Goal: Transaction & Acquisition: Subscribe to service/newsletter

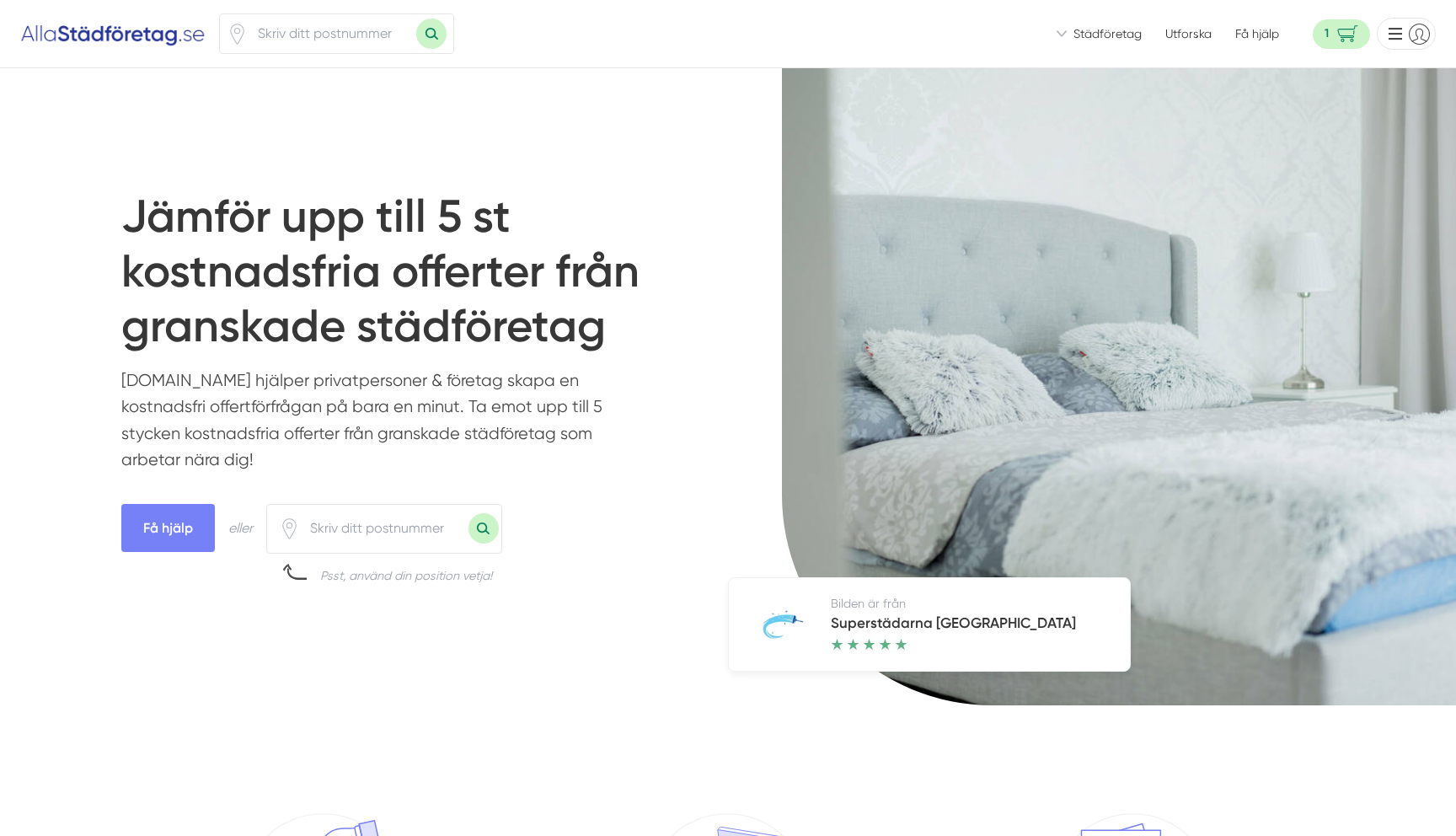
click at [1117, 30] on span "Städföretag" at bounding box center [1108, 34] width 68 height 17
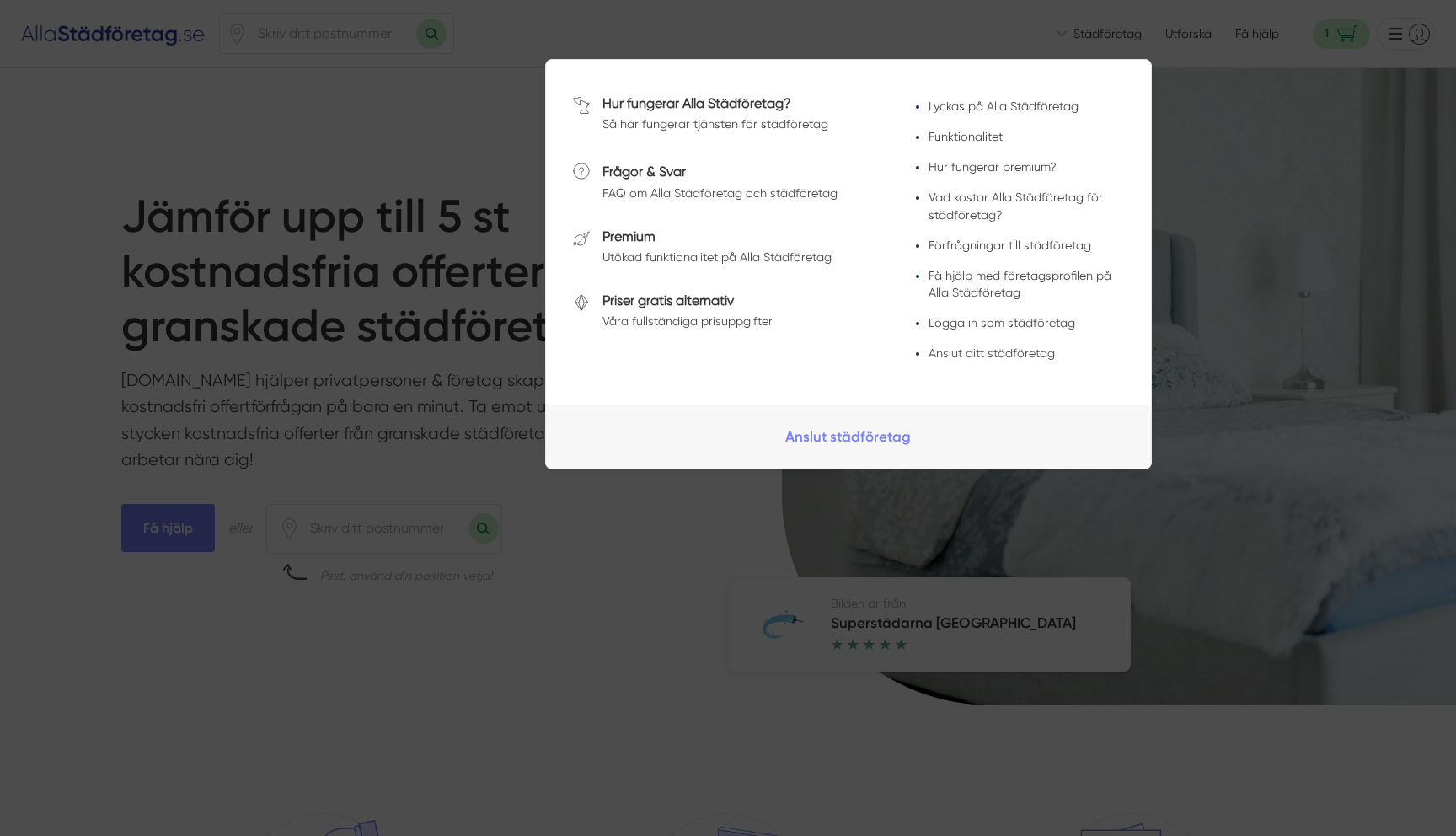
click at [1007, 43] on div at bounding box center [728, 418] width 1456 height 836
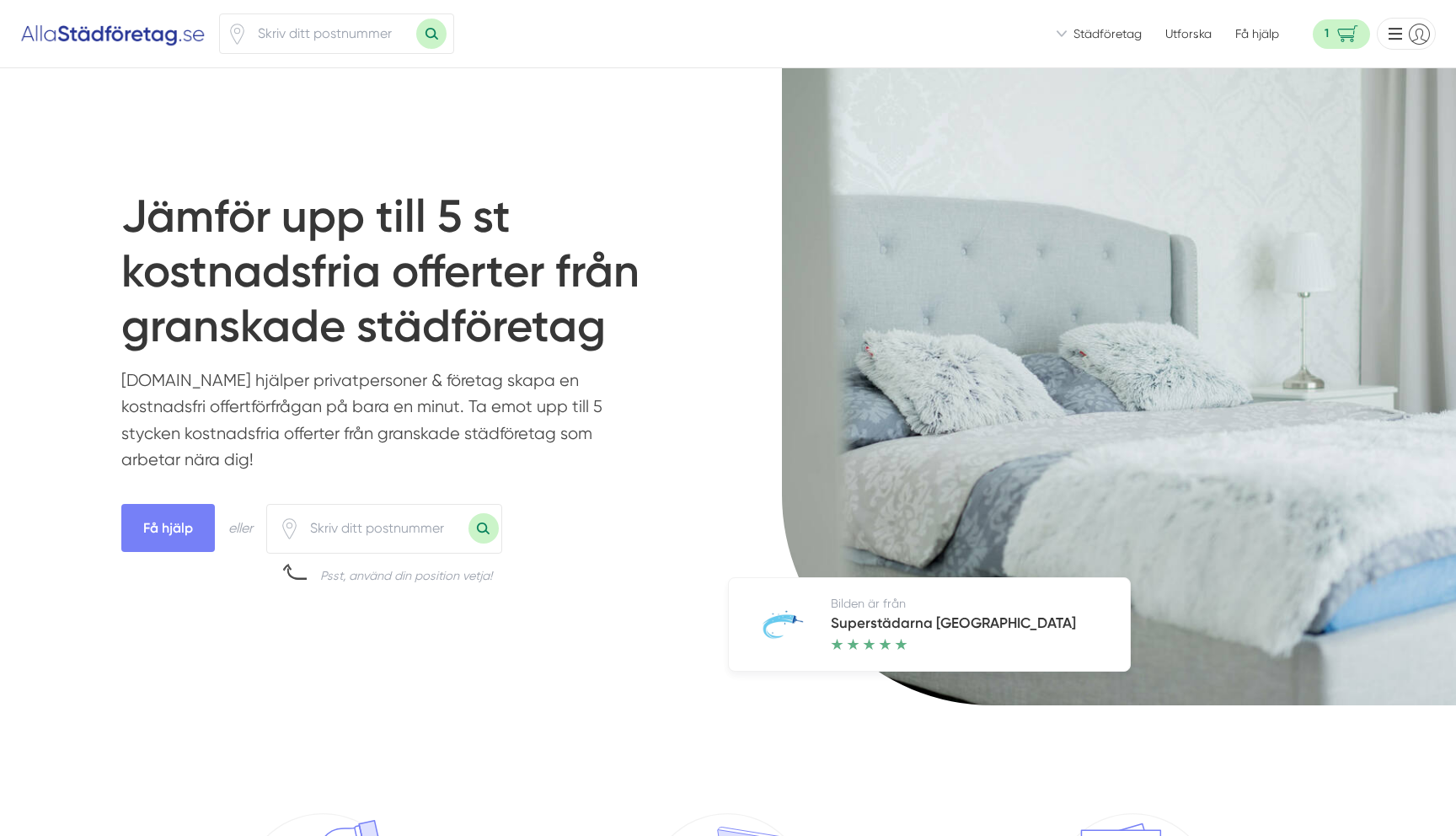
click at [1109, 36] on span "Städföretag" at bounding box center [1108, 34] width 68 height 17
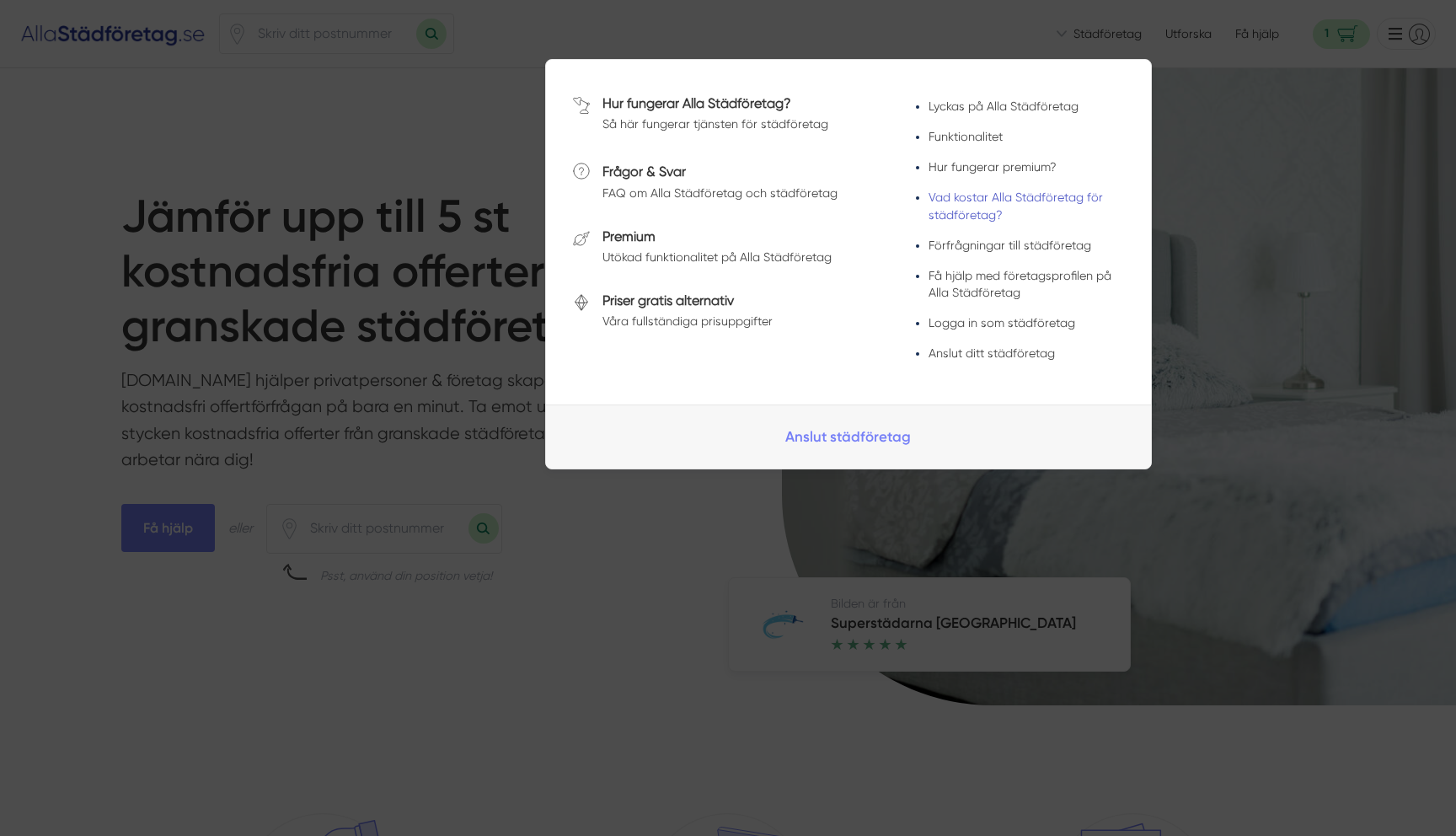
click at [1021, 199] on link "Vad kostar Alla Städföretag för städföretag?" at bounding box center [1016, 206] width 175 height 30
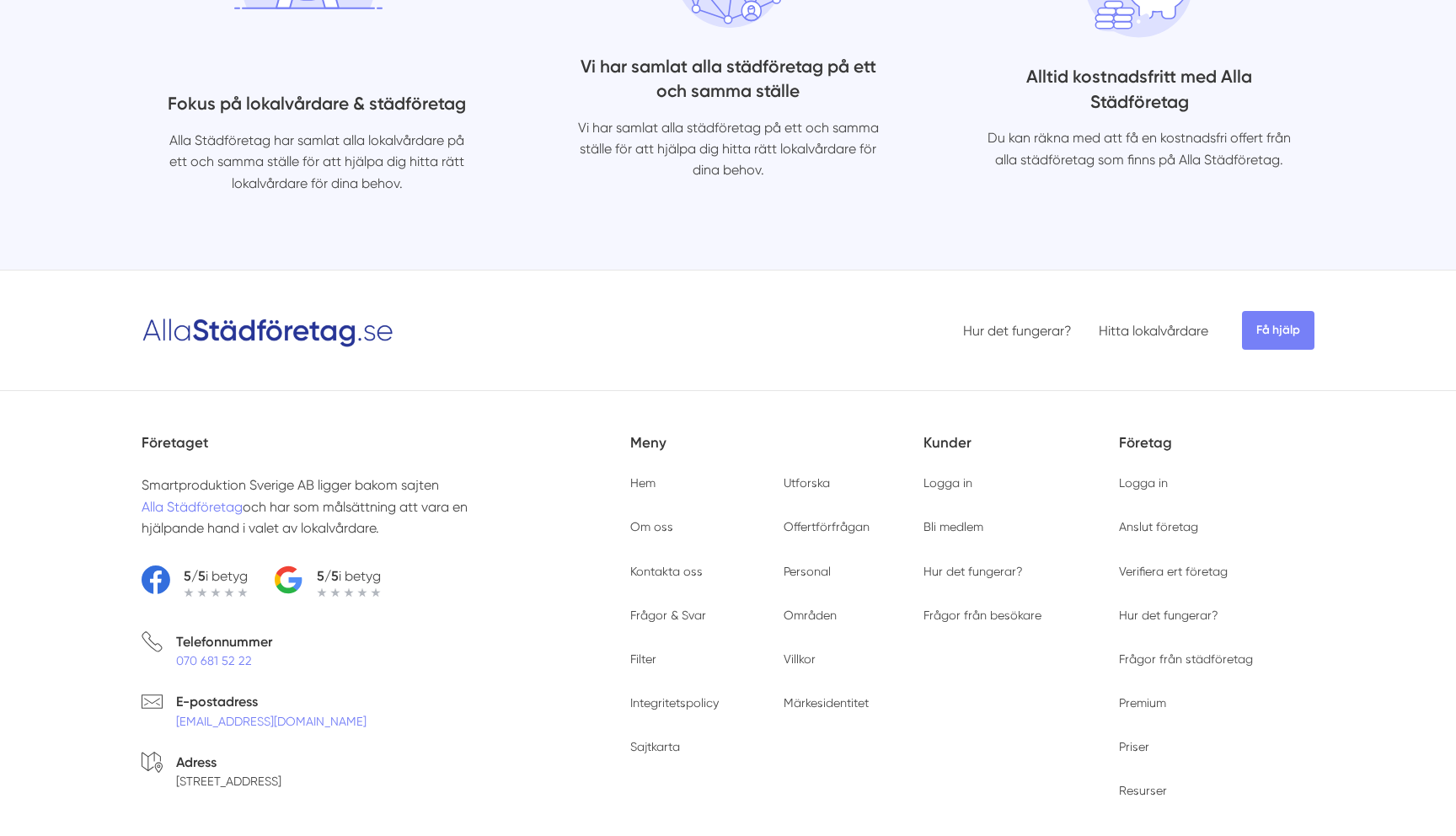
scroll to position [1471, 0]
click at [817, 484] on link "Utforska" at bounding box center [806, 482] width 47 height 13
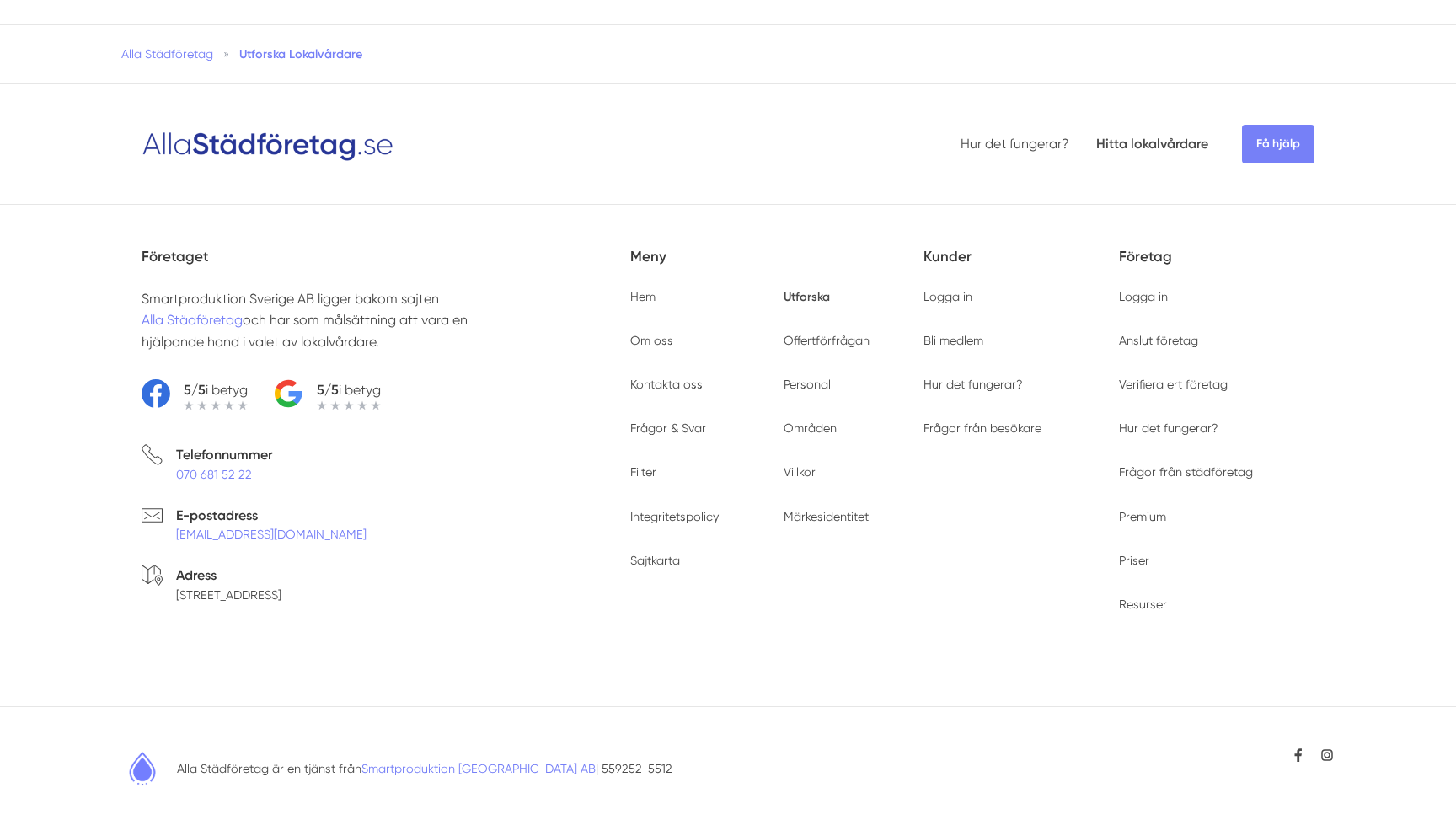
type input "23536"
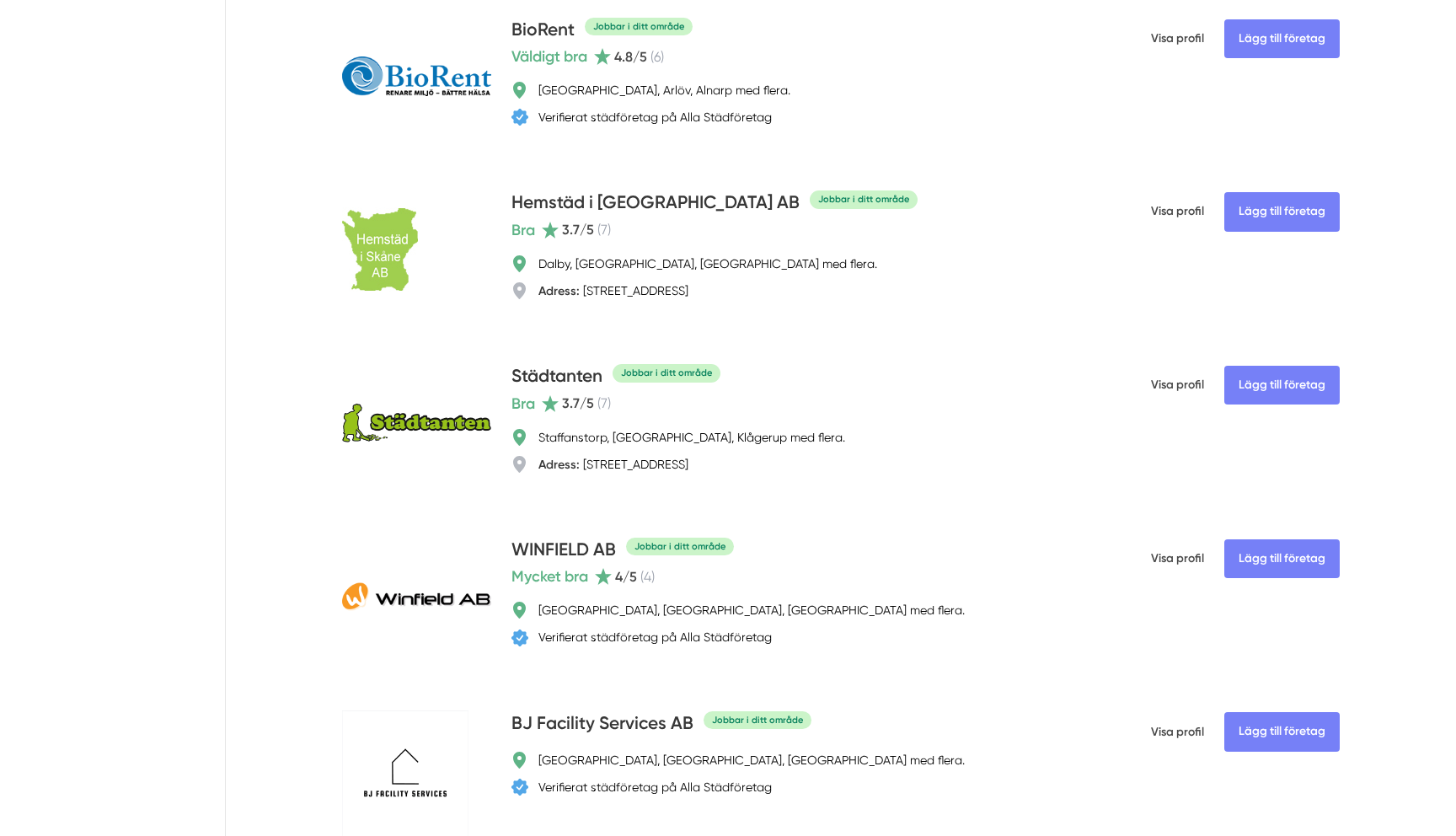
scroll to position [5485, 0]
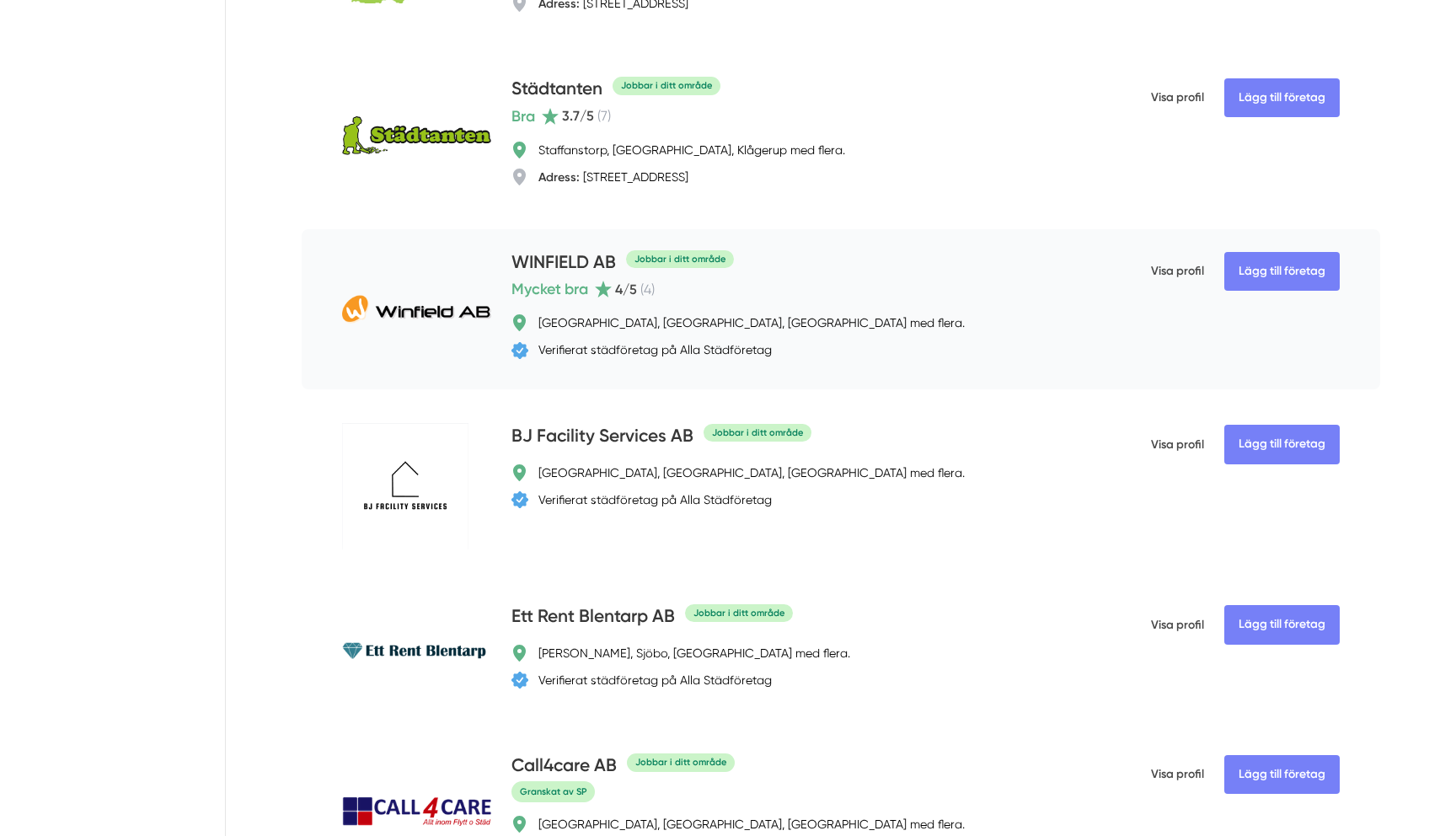
click at [566, 277] on h4 "WINFIELD AB" at bounding box center [564, 263] width 104 height 28
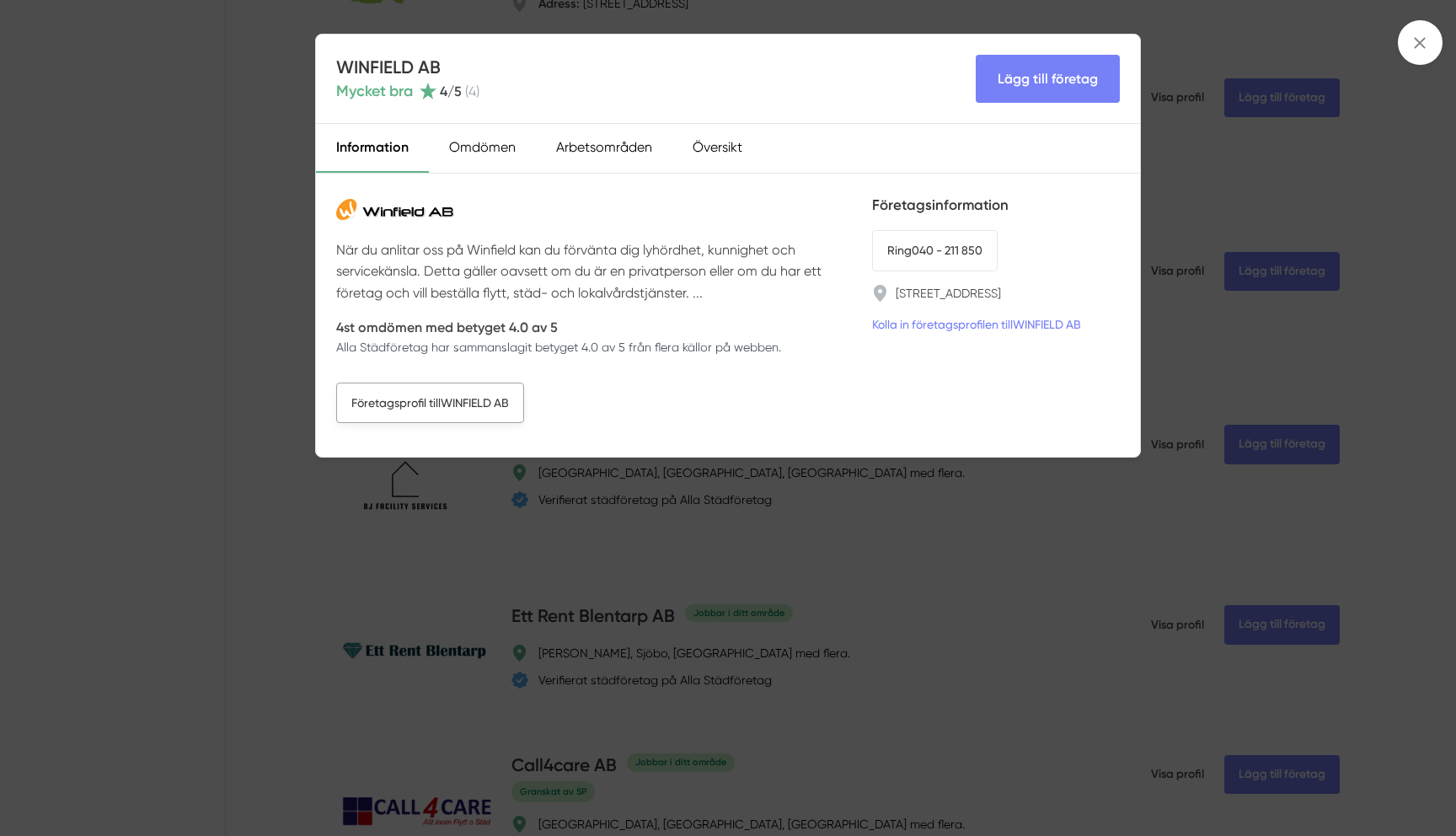
click at [482, 408] on link "Företagsprofil till WINFIELD AB" at bounding box center [430, 403] width 188 height 41
click at [745, 522] on div "WINFIELD AB Mycket bra 4 /5 ( 4 ) Lägg till företag Information Omdömen Arbetso…" at bounding box center [728, 418] width 1456 height 836
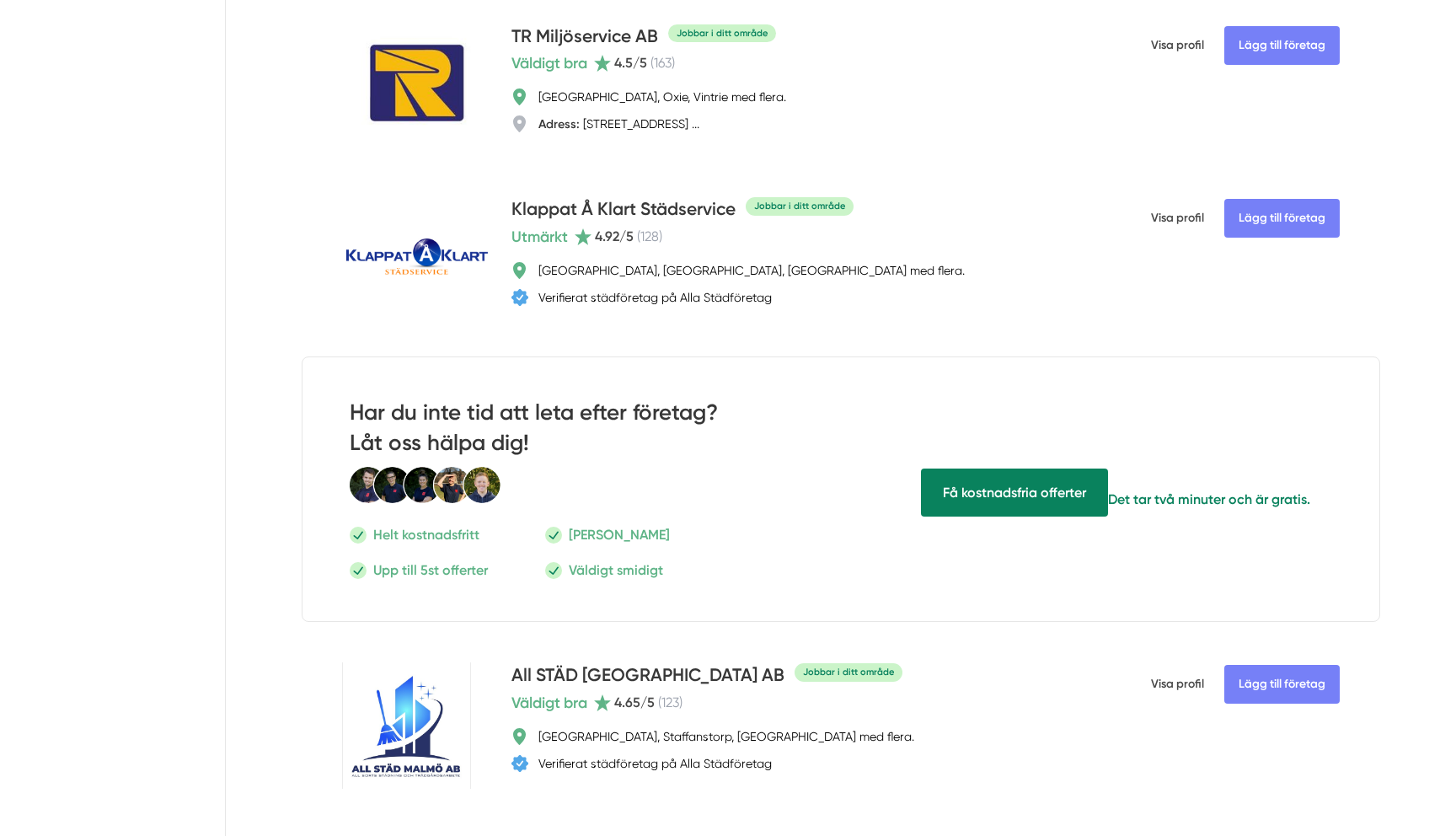
scroll to position [0, 0]
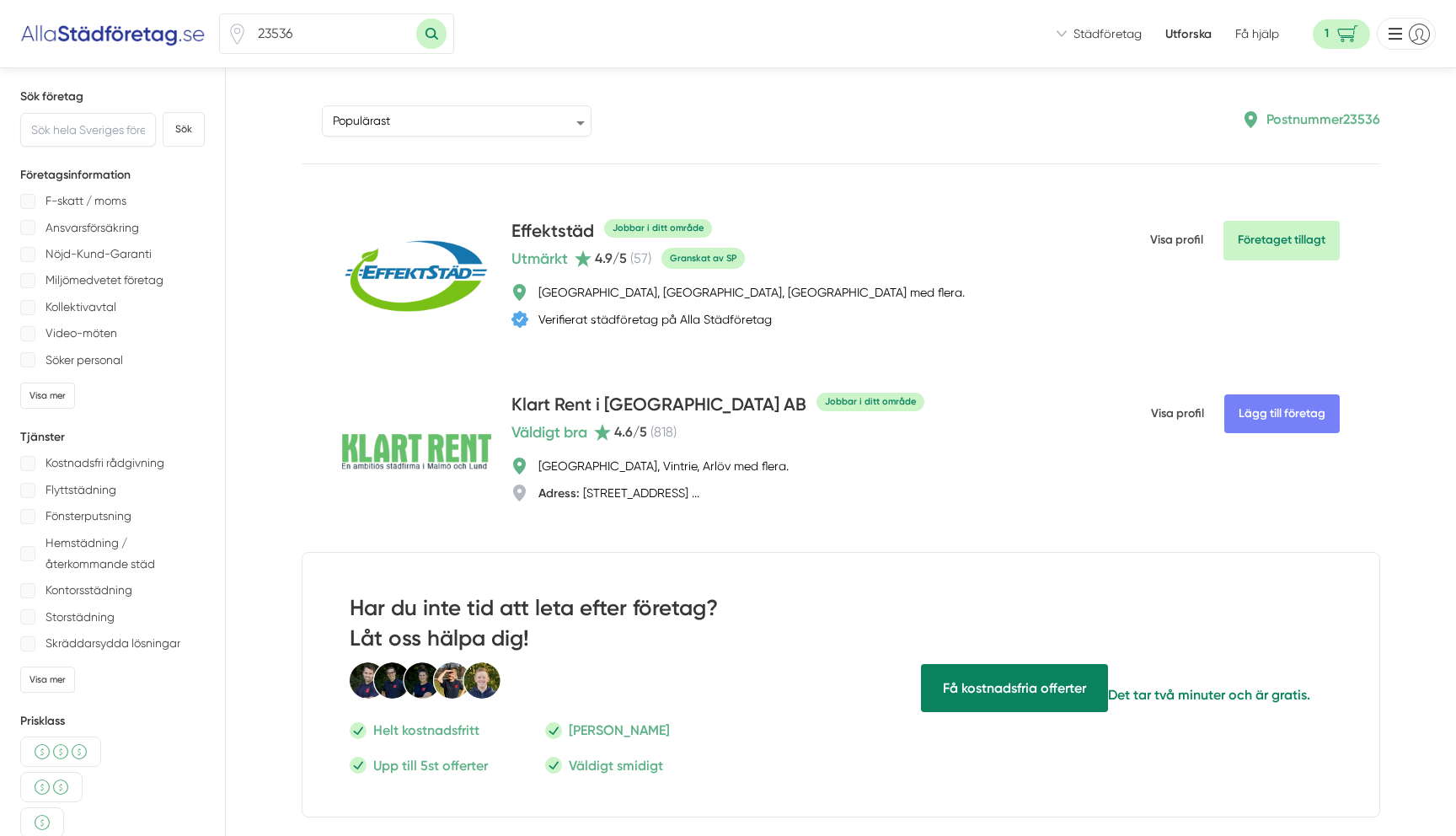
click at [1248, 30] on span "Få hjälp" at bounding box center [1257, 34] width 44 height 17
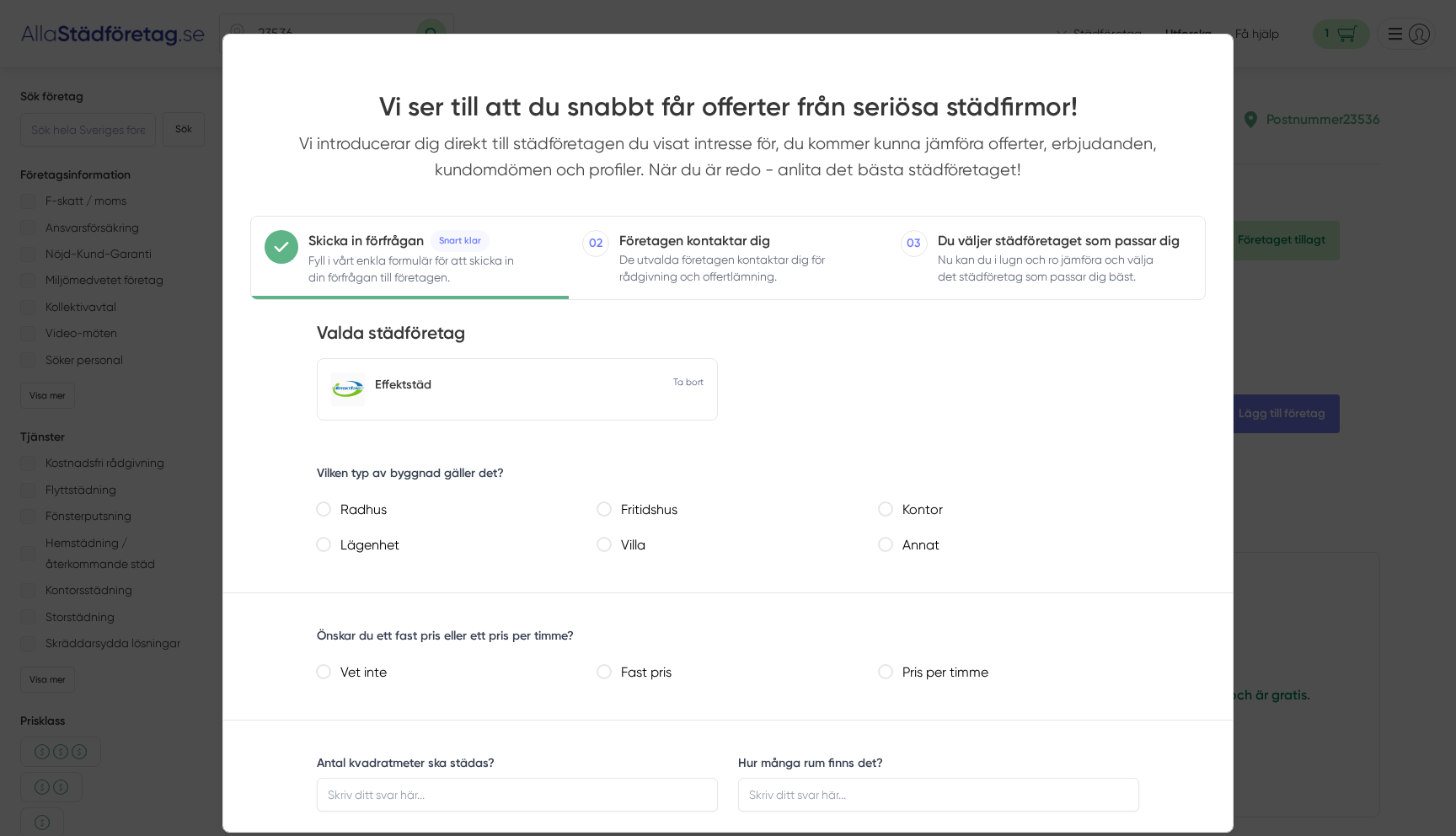
click at [1296, 103] on div at bounding box center [728, 418] width 1456 height 836
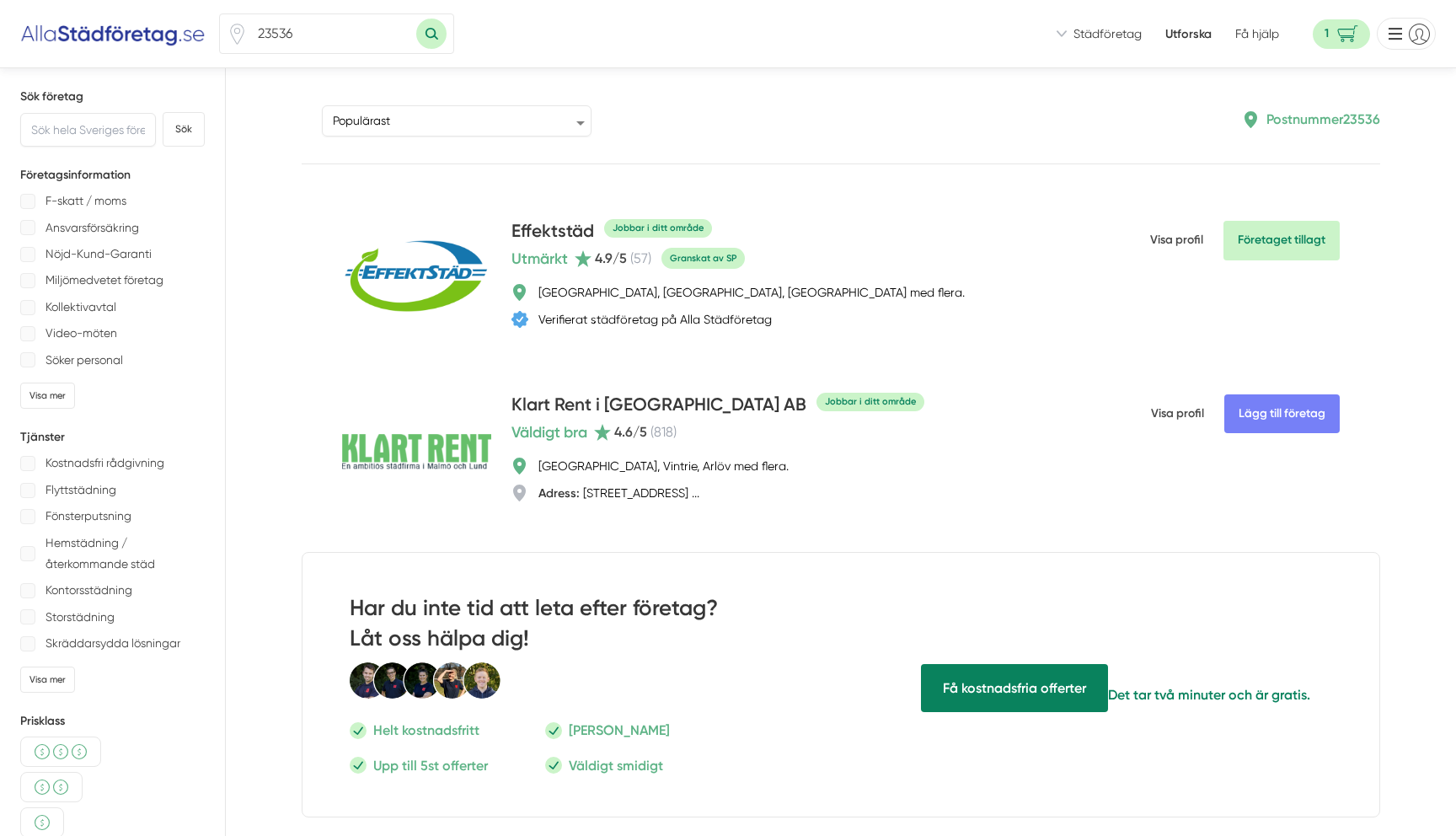
click at [1186, 49] on div "23536 Vi ser till att du snabbt får offerter från seriösa städfirmor! Vi introd…" at bounding box center [728, 34] width 1456 height 68
click at [1191, 19] on ul "Vi ser till att du snabbt får offerter från seriösa städfirmor! Vi introducerar…" at bounding box center [1246, 34] width 379 height 32
click at [1184, 28] on link "Utforska" at bounding box center [1188, 34] width 47 height 17
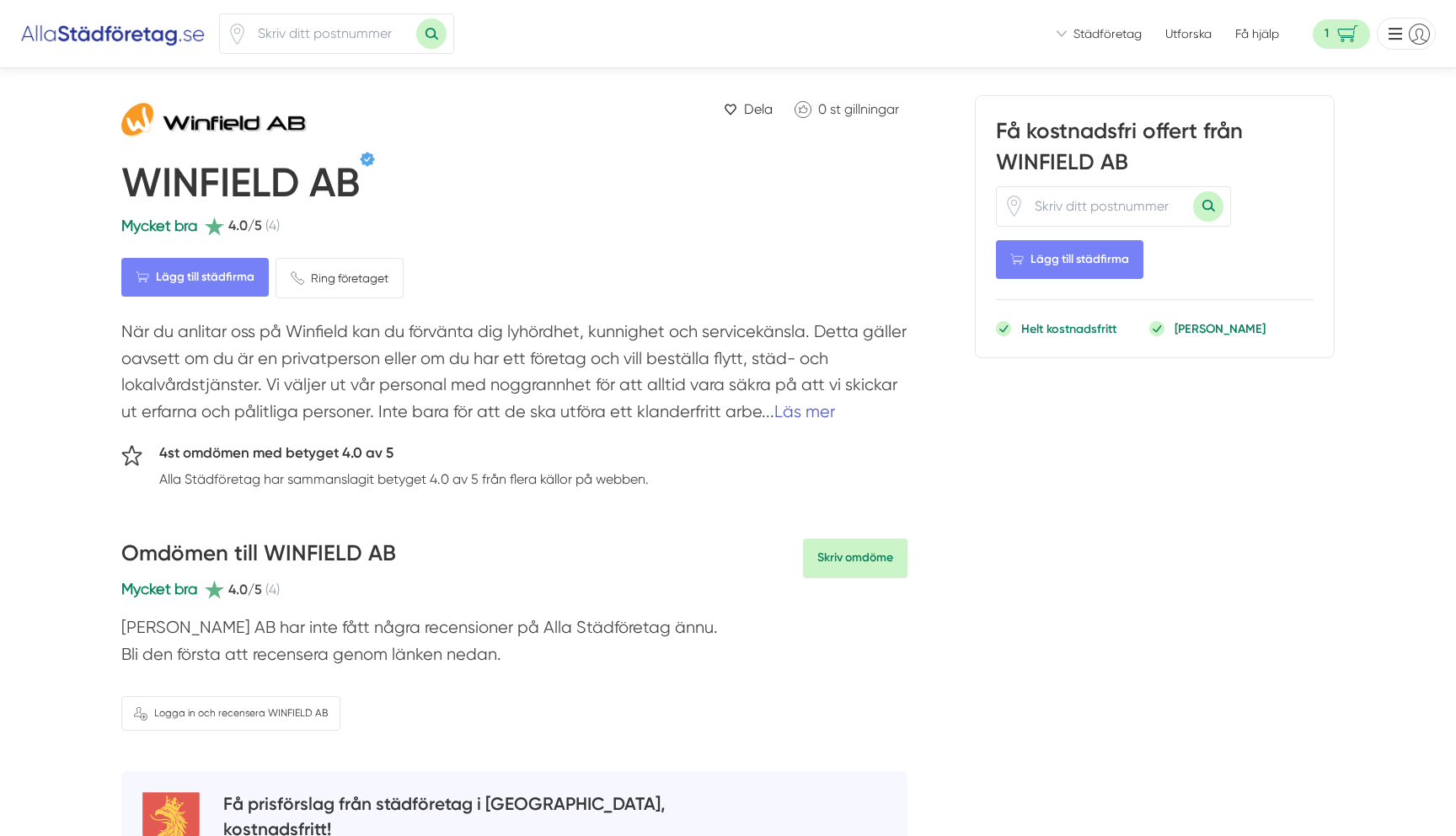
click at [806, 402] on link "Läs mer" at bounding box center [805, 411] width 61 height 19
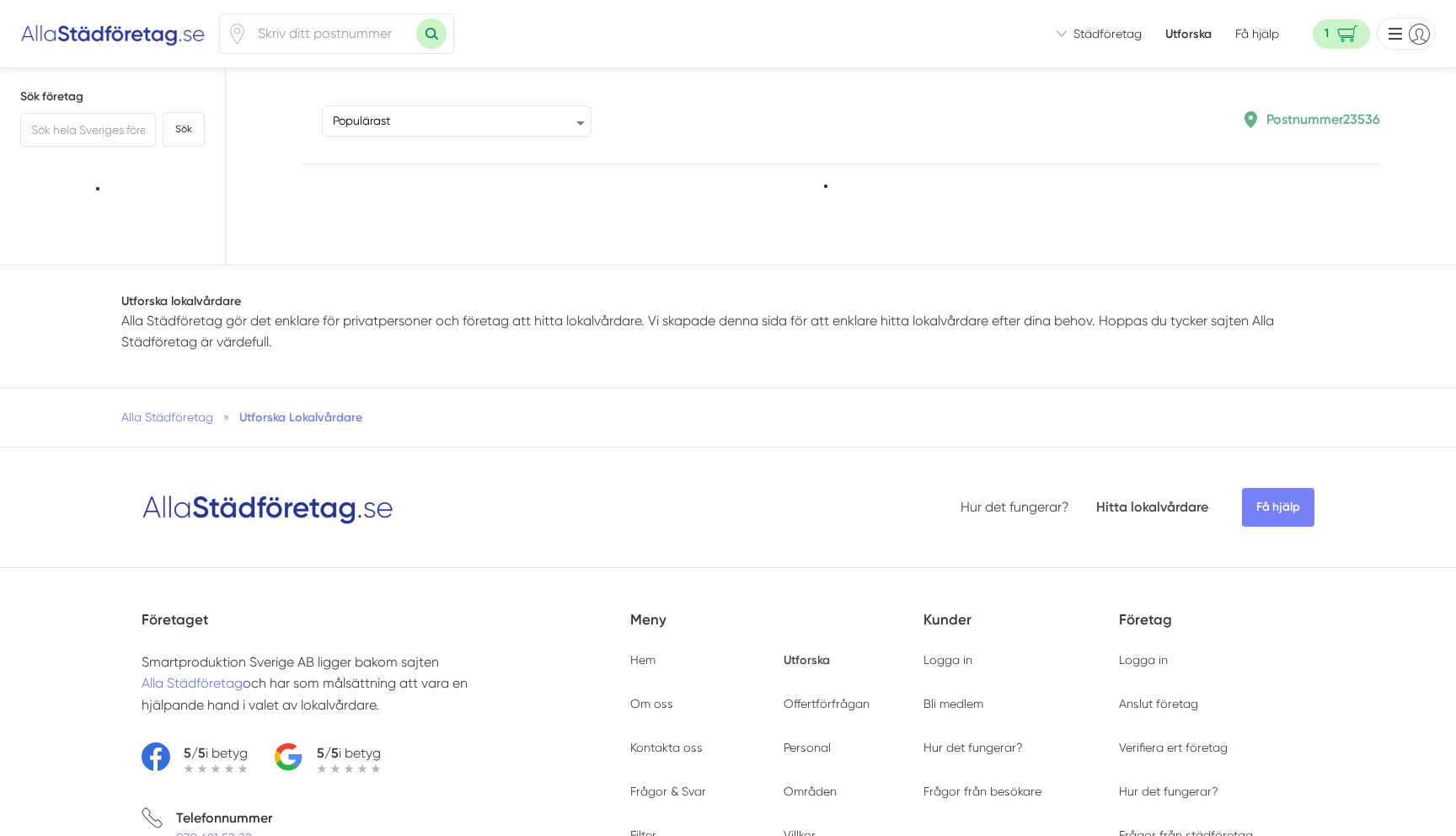
type input "23536"
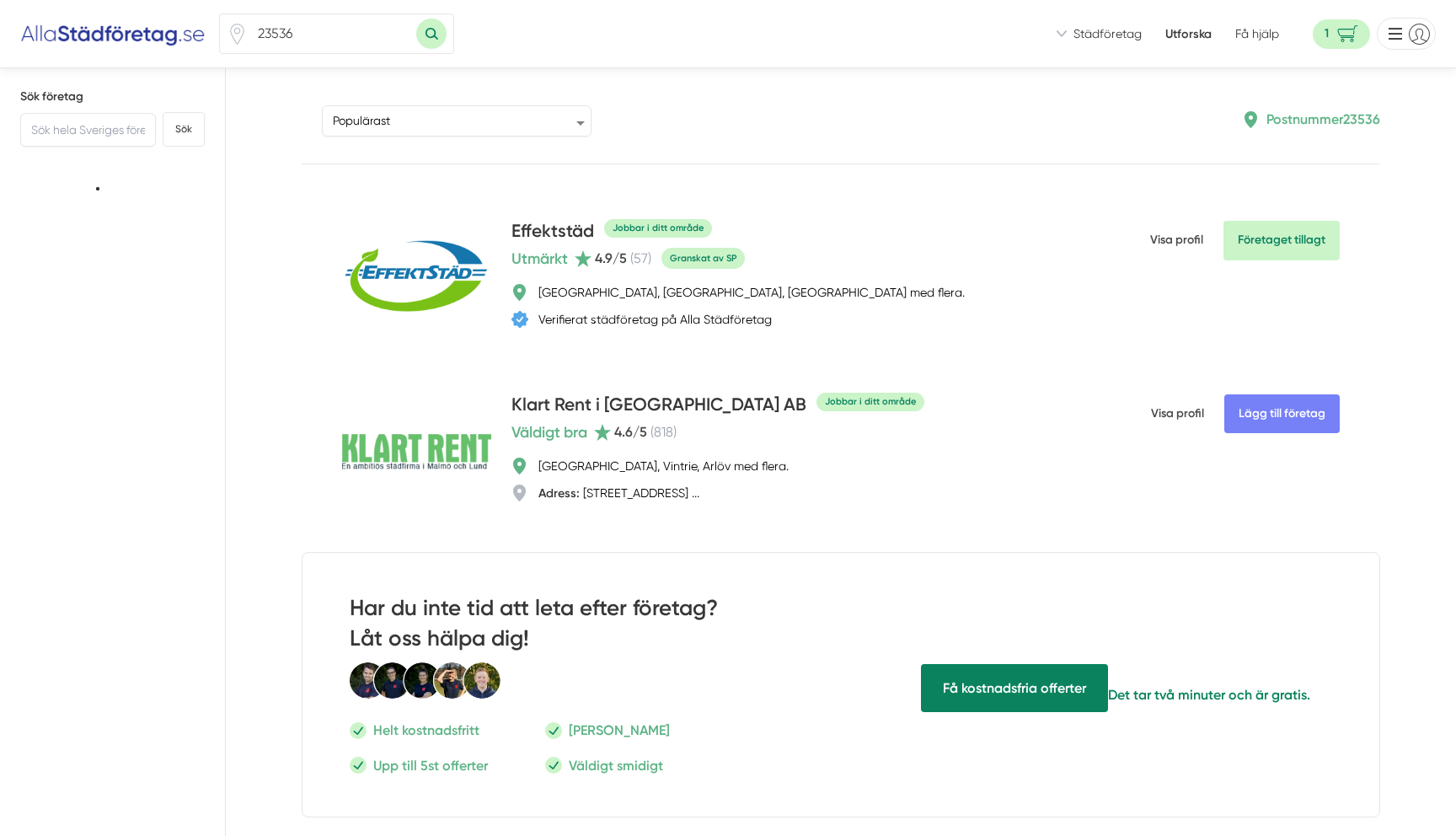
click at [1118, 43] on ul "Vi ser till att du snabbt får offerter från seriösa städfirmor! Vi introducerar…" at bounding box center [1246, 34] width 379 height 32
click at [1113, 37] on span "Städföretag" at bounding box center [1108, 34] width 68 height 17
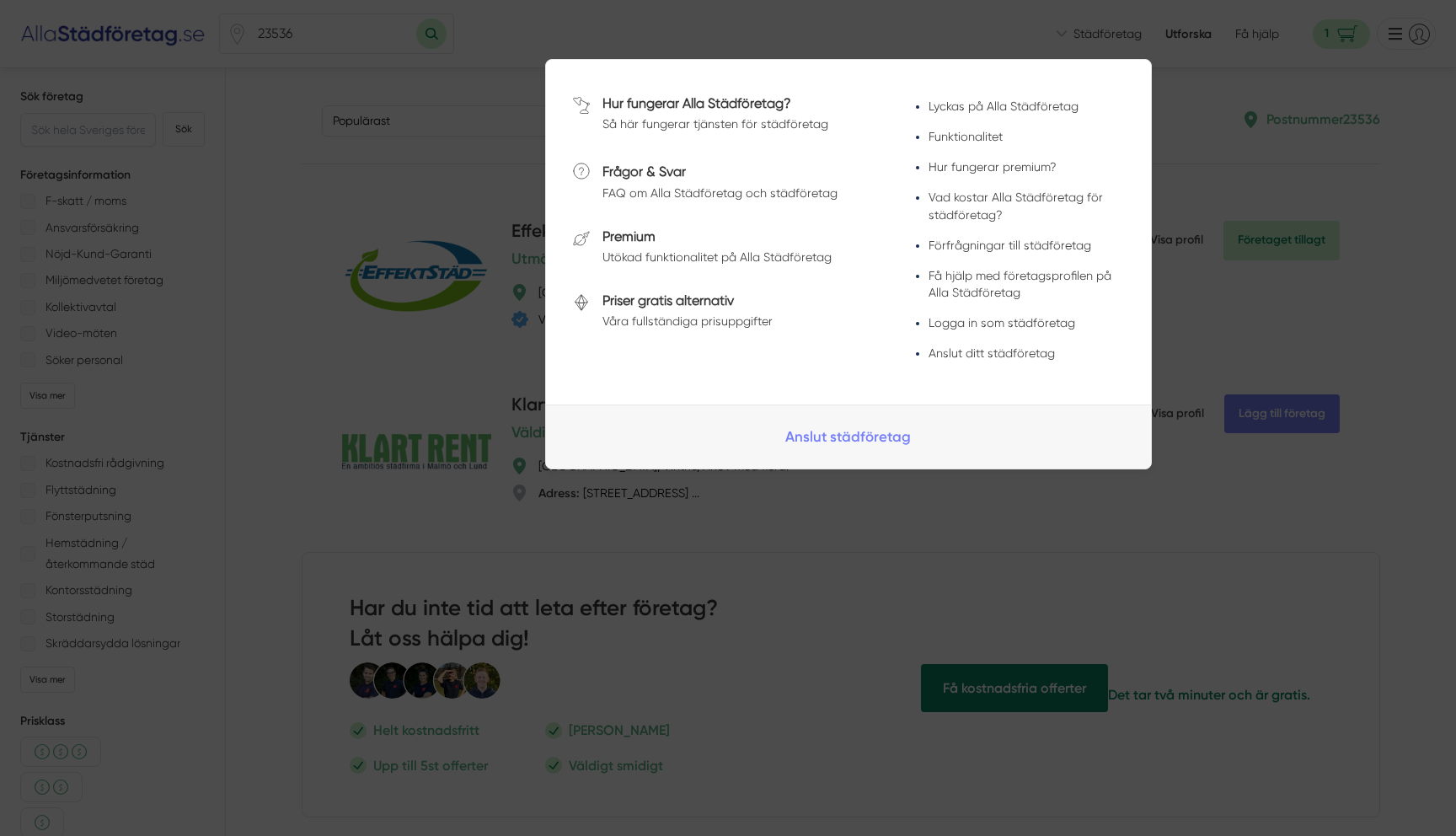
click at [670, 304] on link "Priser gratis alternativ" at bounding box center [668, 300] width 131 height 16
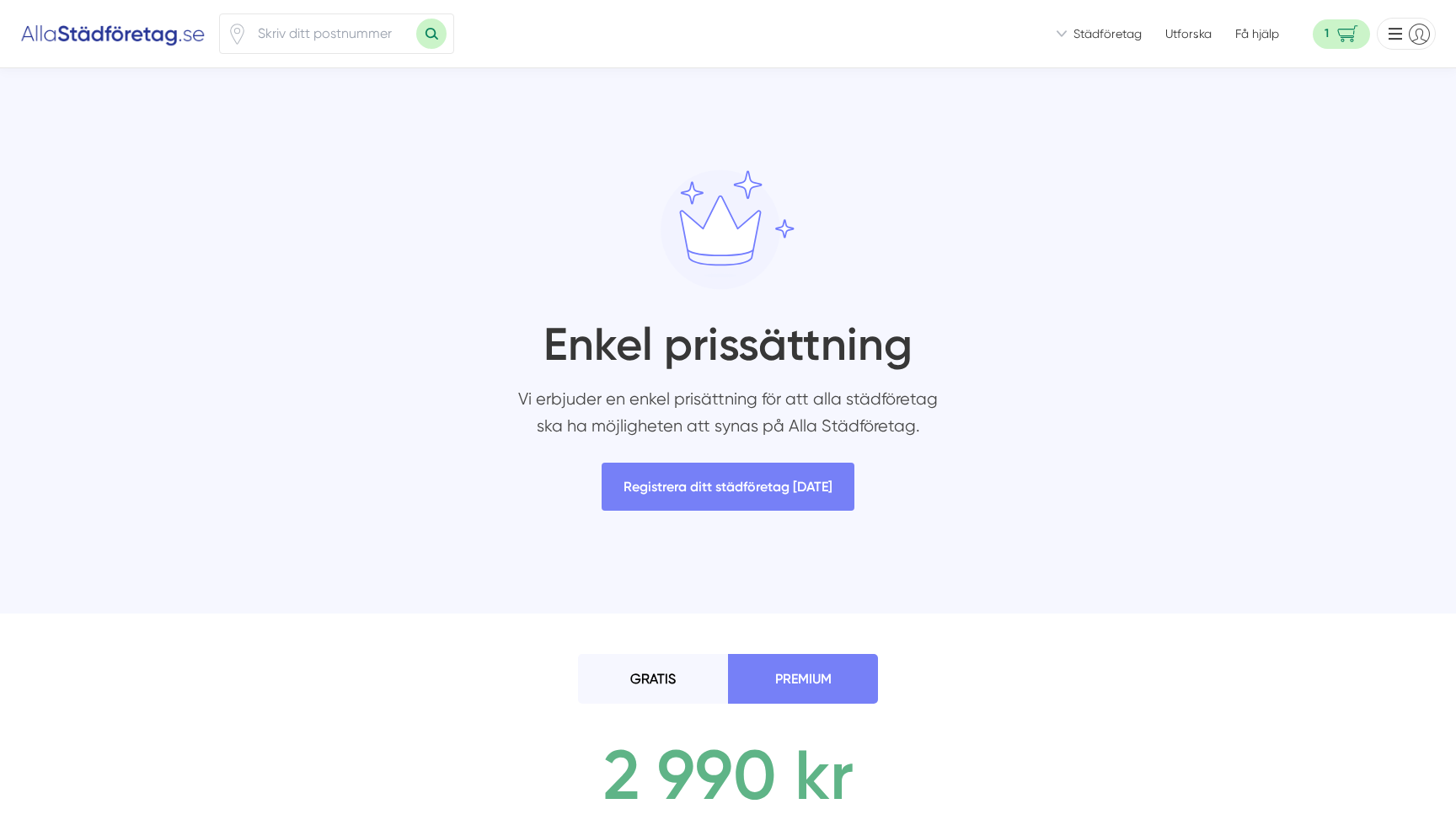
click at [668, 670] on li "GRATIS" at bounding box center [653, 679] width 150 height 49
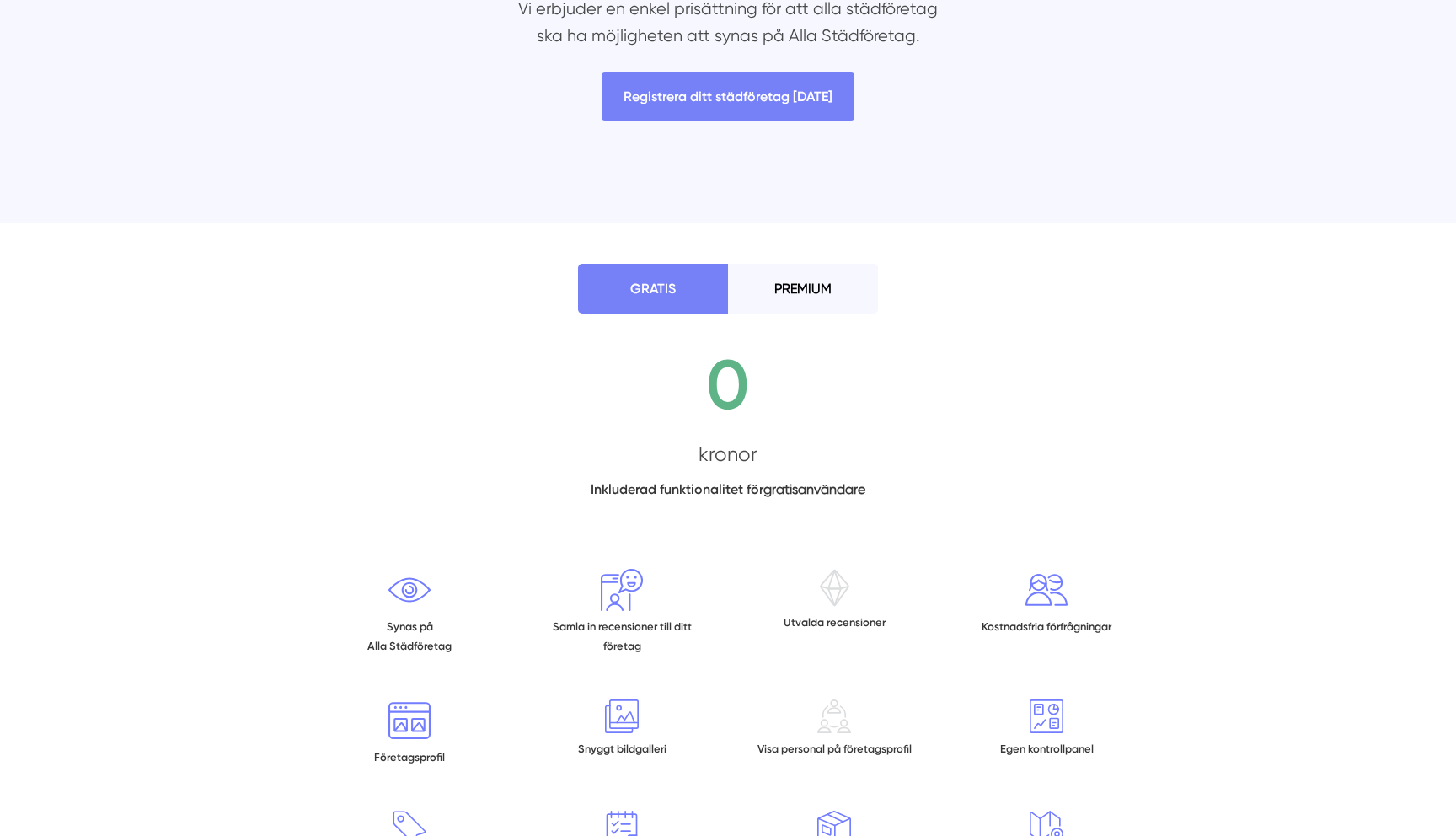
scroll to position [178, 0]
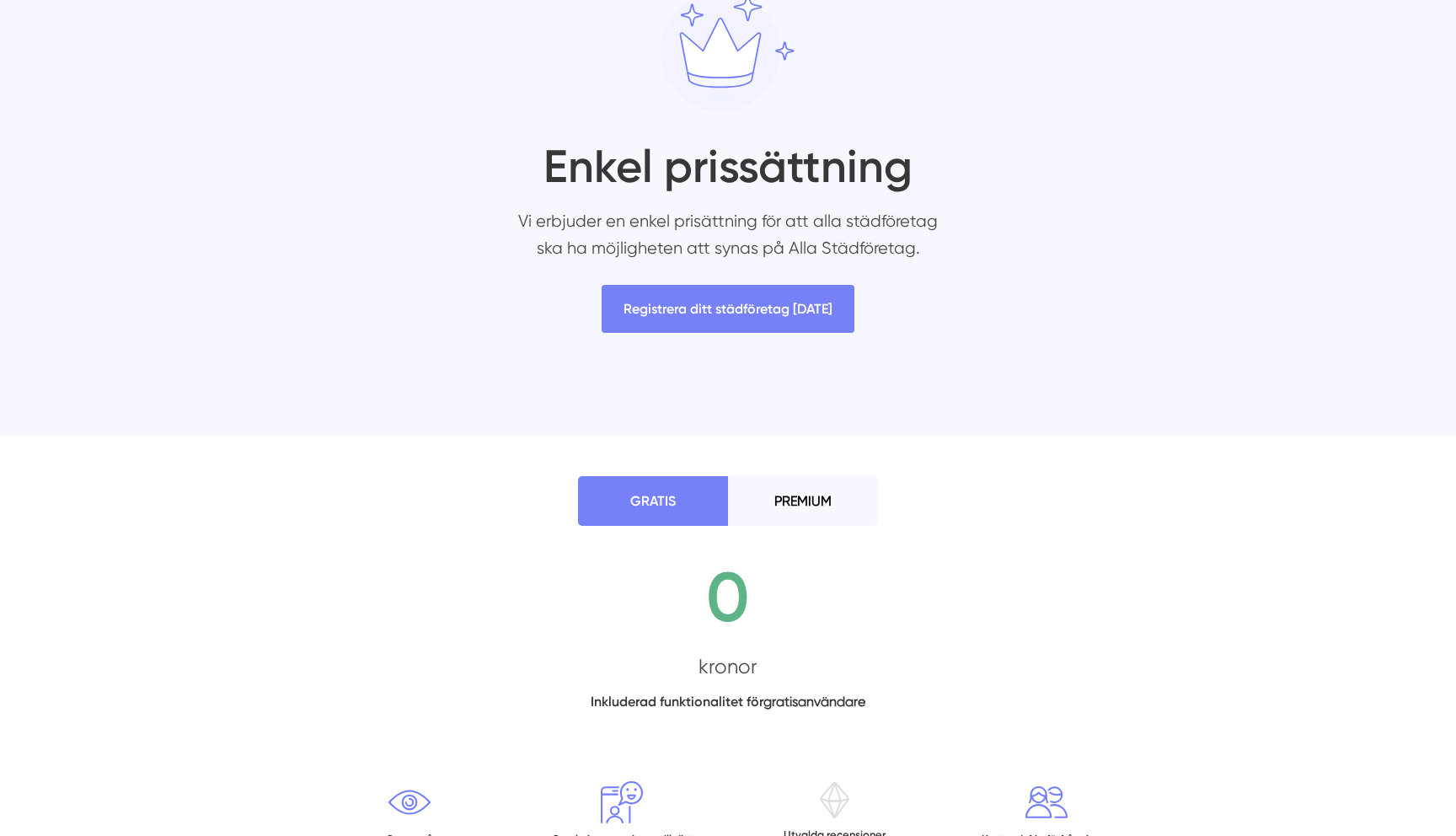
click at [837, 494] on li "PREMIUM" at bounding box center [804, 501] width 150 height 49
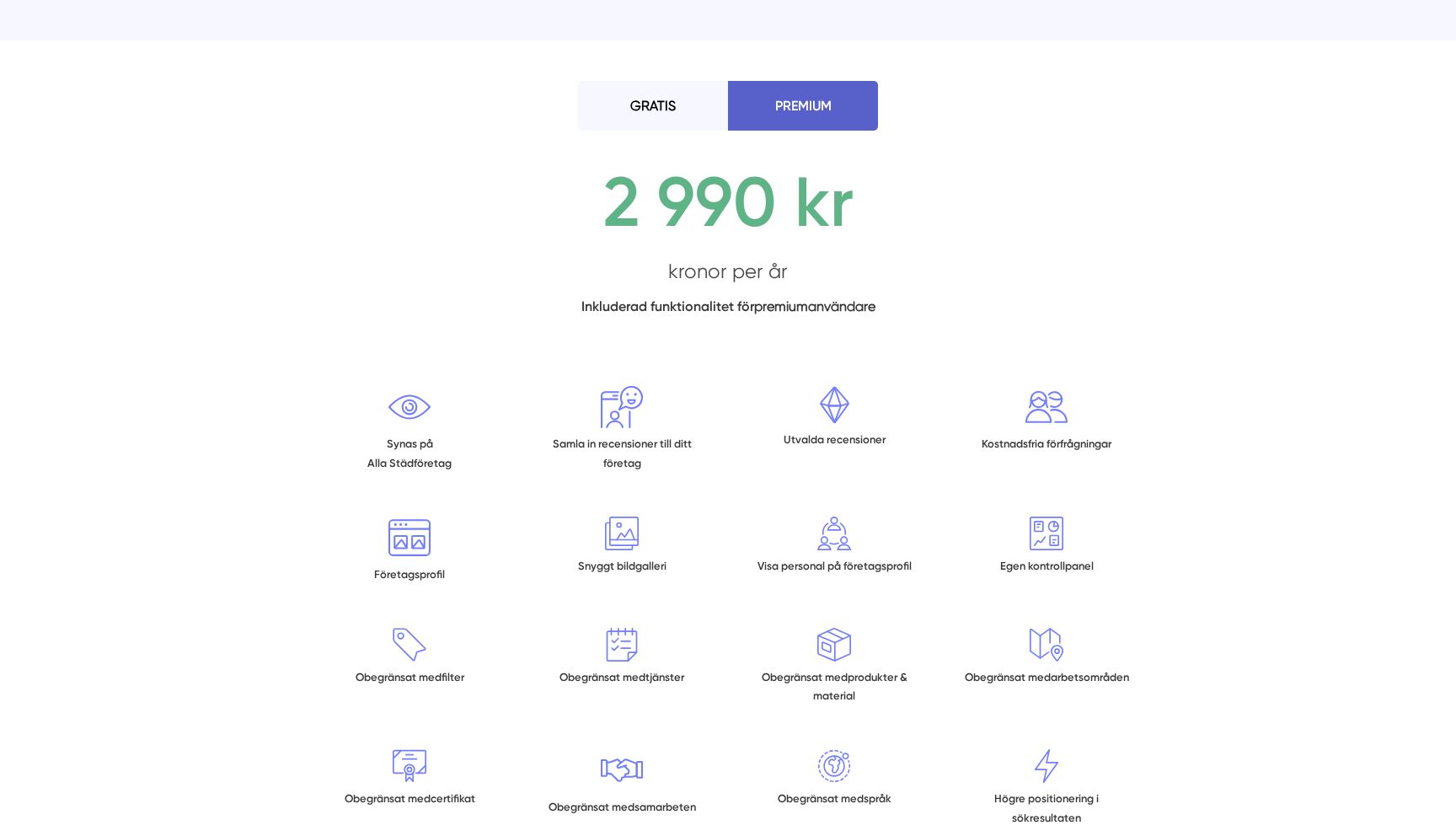
scroll to position [0, 0]
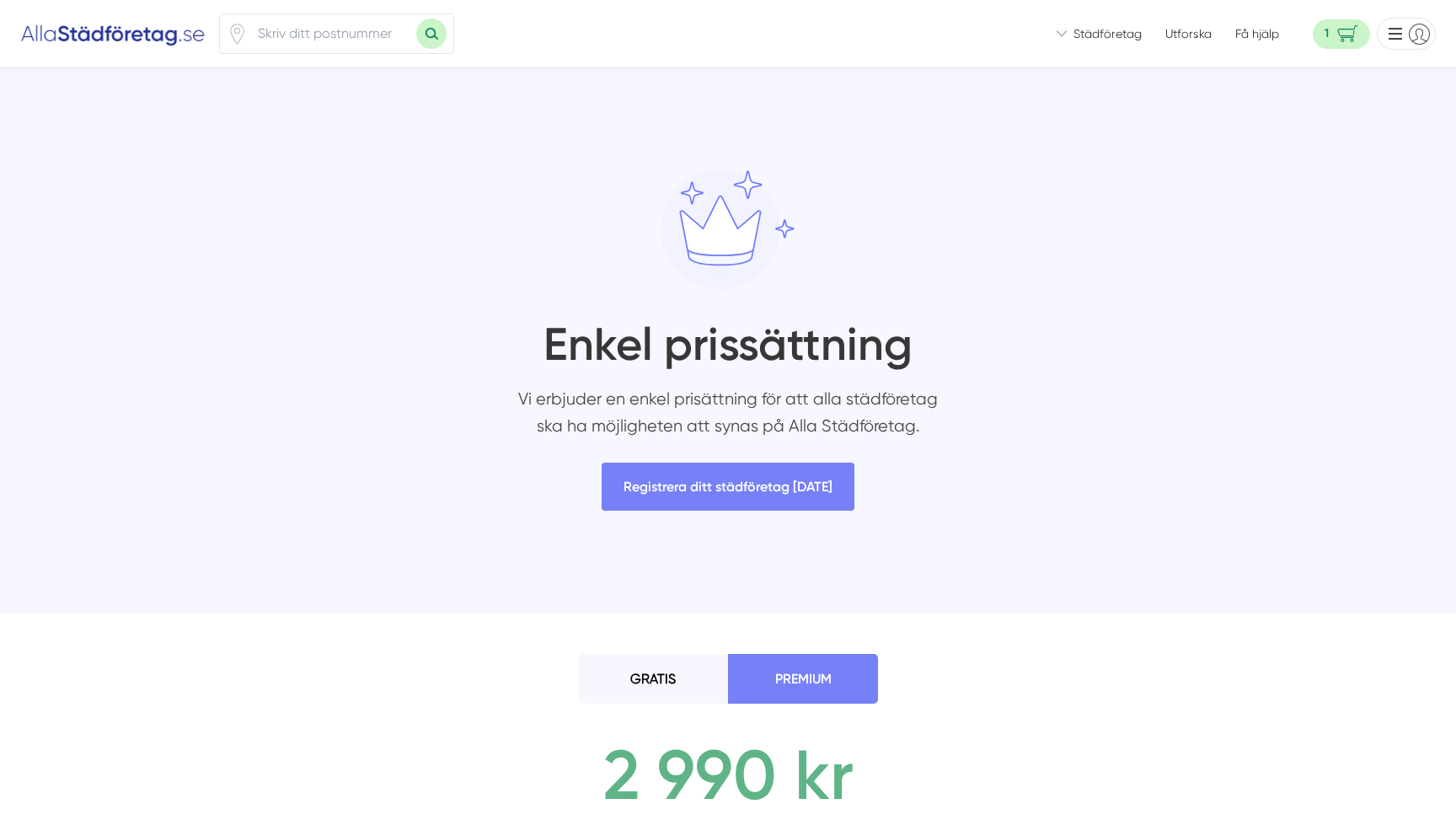
click at [1100, 38] on span "Städföretag" at bounding box center [1108, 34] width 68 height 17
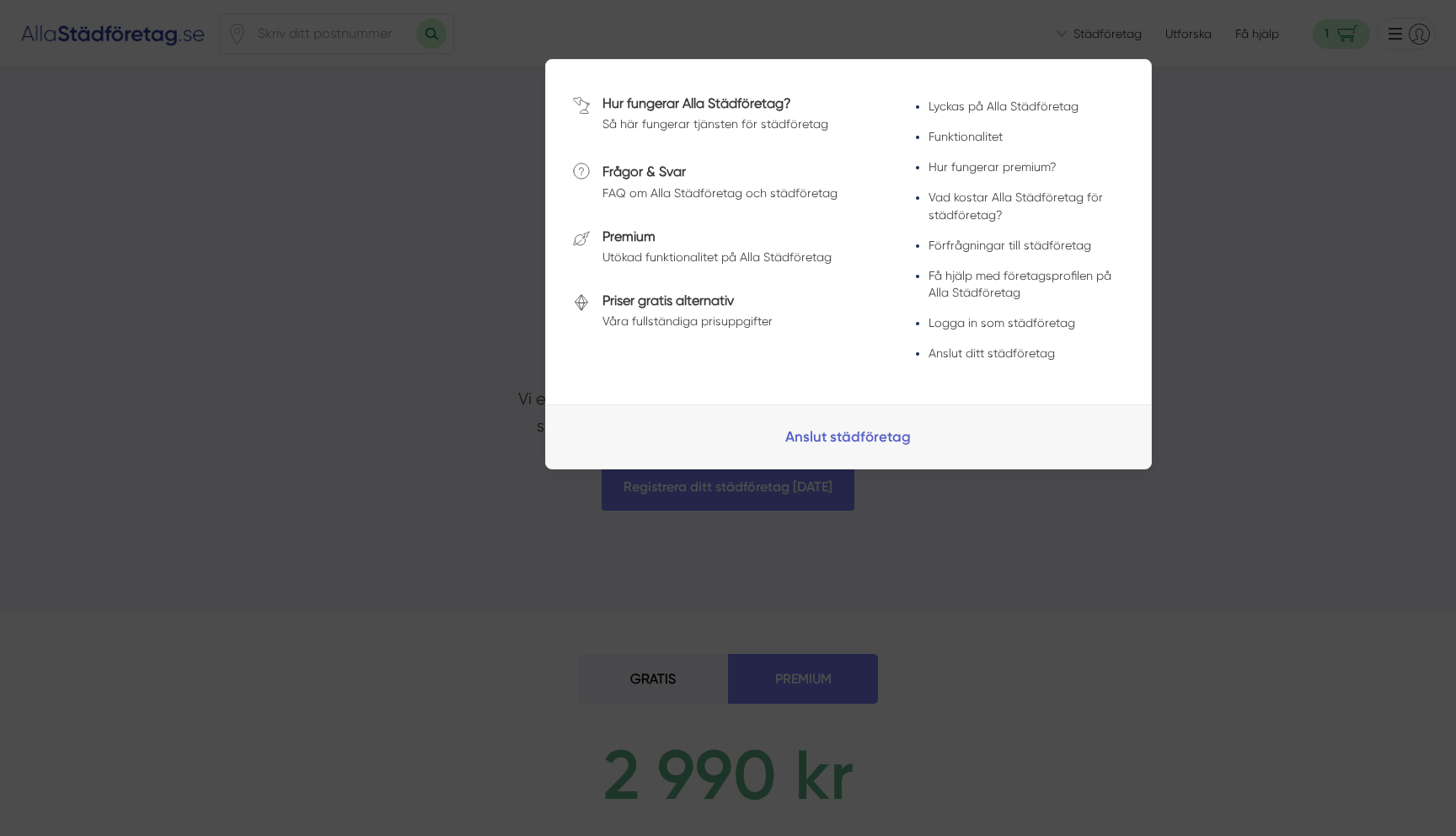
click at [888, 446] on link "Anslut städföretag" at bounding box center [848, 436] width 605 height 64
